Goal: Find specific page/section: Find specific page/section

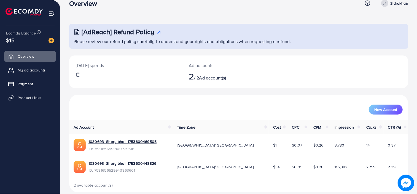
scroll to position [17, 0]
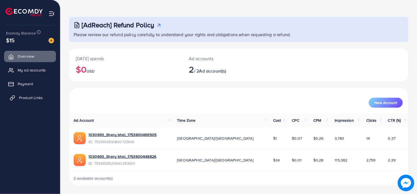
click at [24, 101] on link "Product Links" at bounding box center [30, 97] width 52 height 11
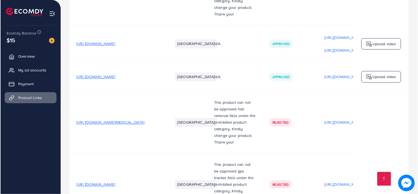
scroll to position [0, 125]
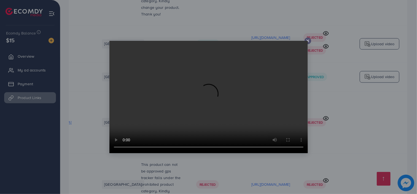
scroll to position [0, 125]
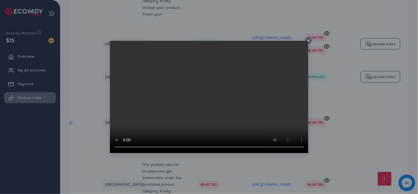
click at [309, 41] on icon at bounding box center [308, 41] width 4 height 4
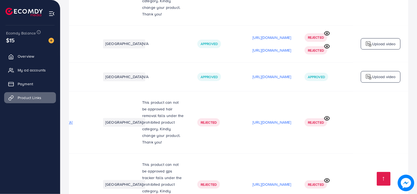
scroll to position [0, 124]
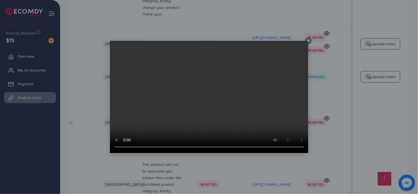
click at [309, 41] on line at bounding box center [308, 41] width 2 height 2
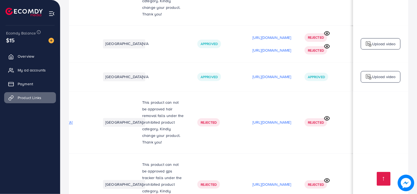
scroll to position [0, 0]
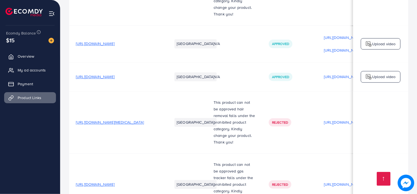
click at [33, 73] on span "My ad accounts" at bounding box center [33, 70] width 28 height 6
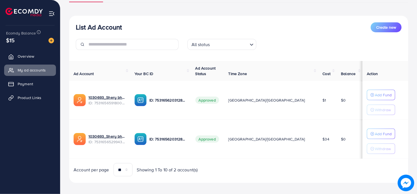
scroll to position [55, 0]
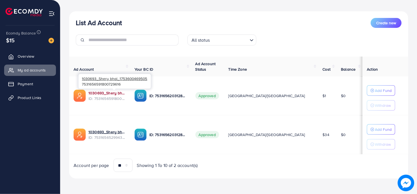
click at [120, 93] on link "1030693_Shery bhai_1753600469505" at bounding box center [106, 93] width 37 height 6
